Goal: Task Accomplishment & Management: Use online tool/utility

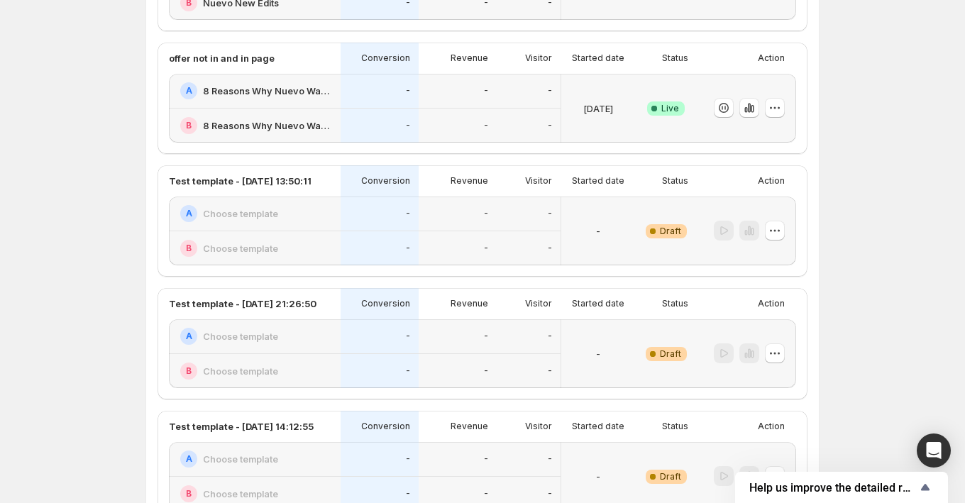
scroll to position [584, 0]
click at [437, 101] on div "-" at bounding box center [458, 89] width 78 height 35
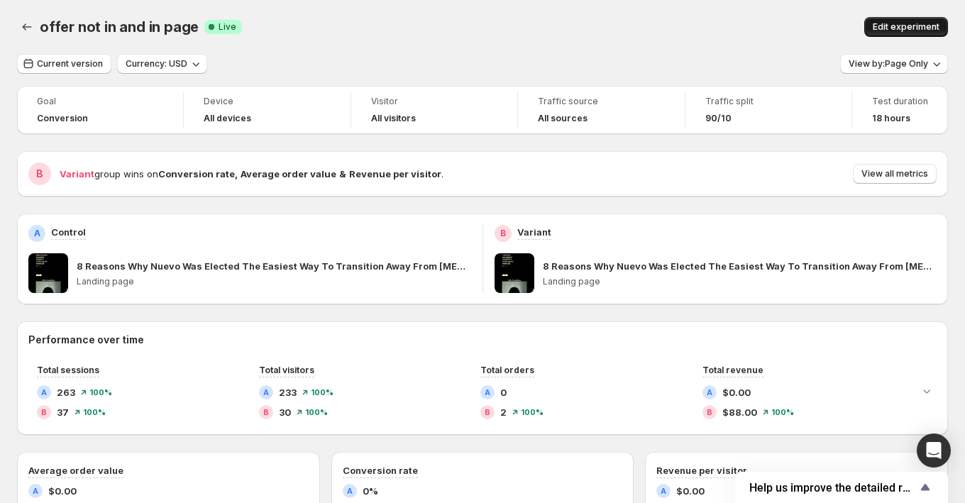
click at [916, 32] on span "Edit experiment" at bounding box center [906, 26] width 67 height 11
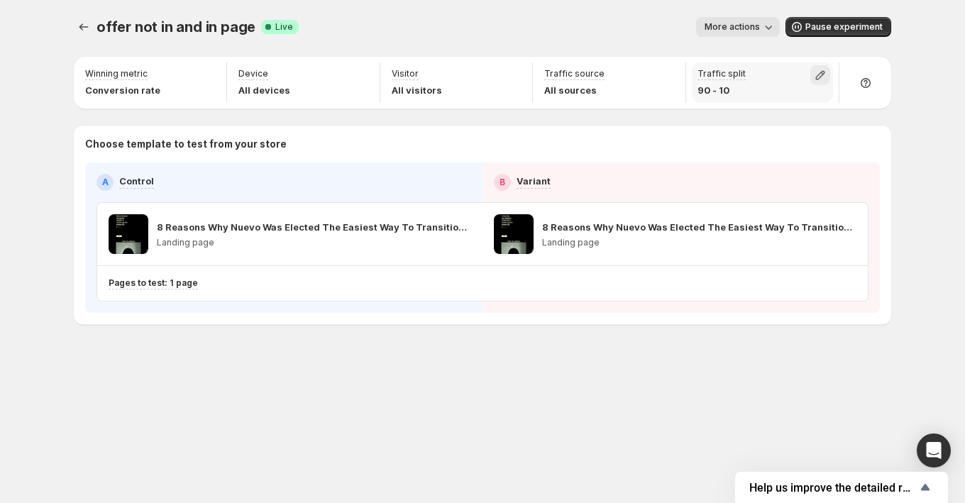
click at [816, 78] on icon "button" at bounding box center [821, 75] width 14 height 14
drag, startPoint x: 895, startPoint y: 104, endPoint x: 887, endPoint y: 104, distance: 7.8
type input "**"
click at [887, 104] on input "range" at bounding box center [820, 106] width 204 height 20
click at [918, 74] on div "offer not in and in page. This page is ready offer not in and in page Success C…" at bounding box center [482, 251] width 965 height 503
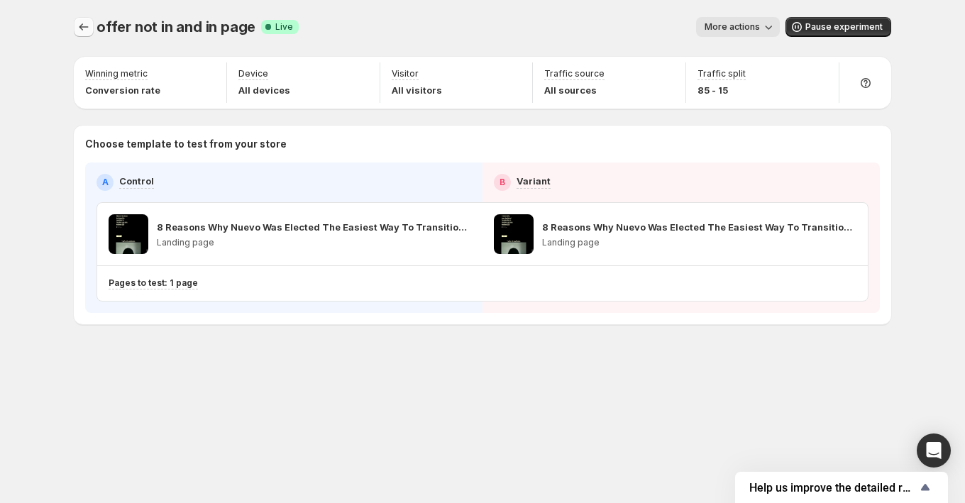
click at [78, 26] on icon "Experiments" at bounding box center [84, 27] width 14 height 14
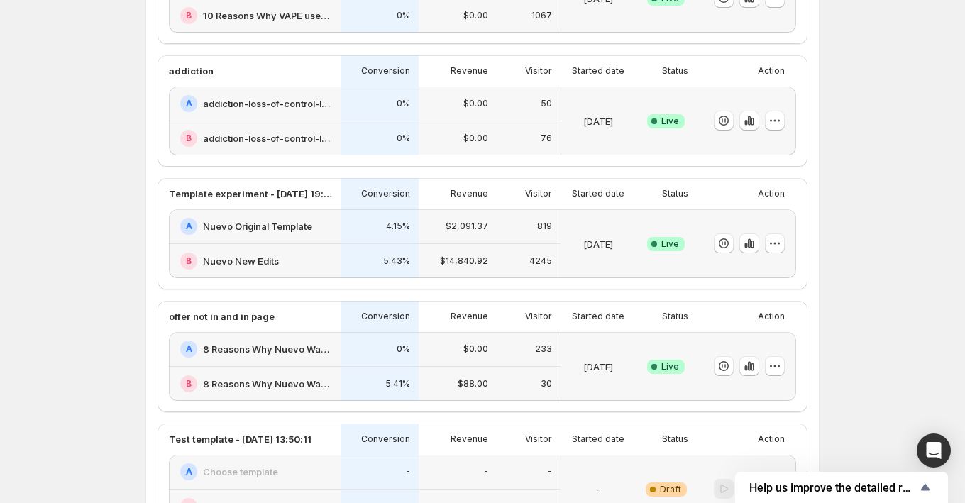
scroll to position [349, 0]
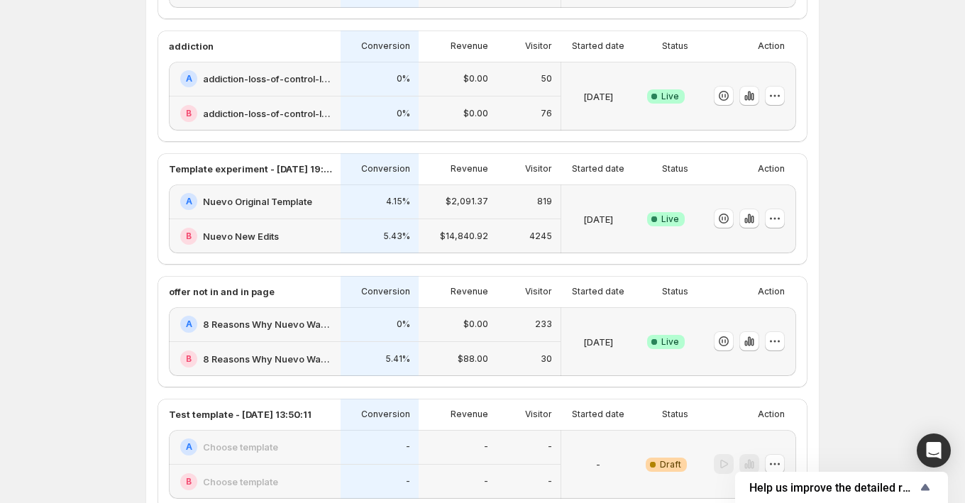
click at [366, 330] on div "0%" at bounding box center [379, 324] width 61 height 17
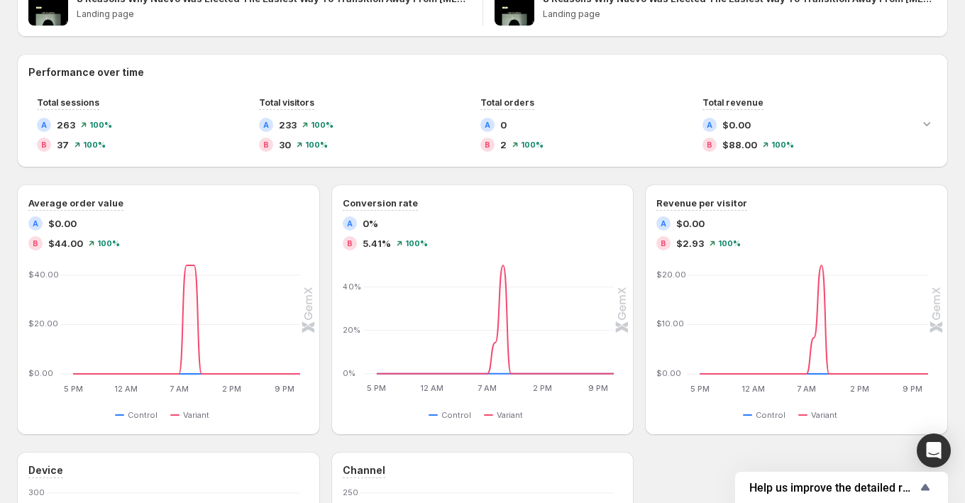
scroll to position [270, 0]
